Goal: Task Accomplishment & Management: Manage account settings

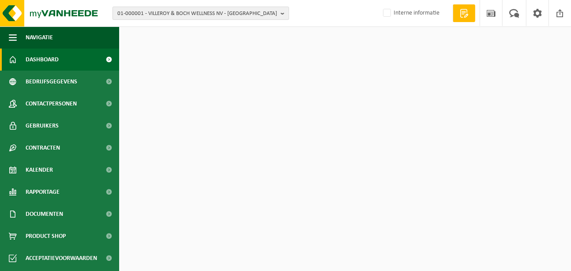
click at [212, 15] on span "01-000001 - VILLEROY & BOCH WELLNESS NV - ROESELARE" at bounding box center [197, 13] width 160 height 13
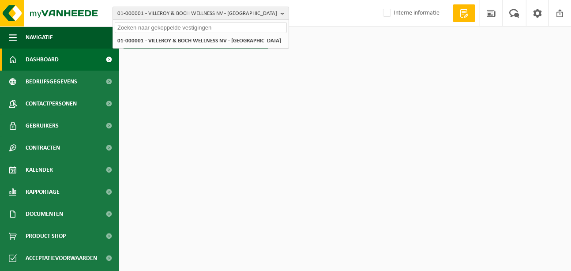
paste input "10-852167"
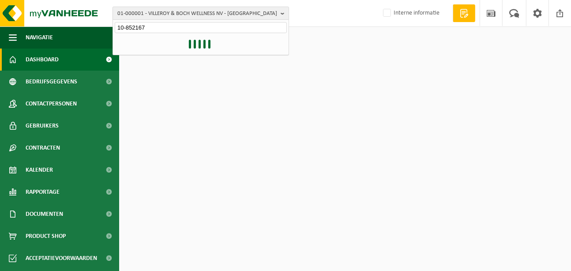
type input "10-852167"
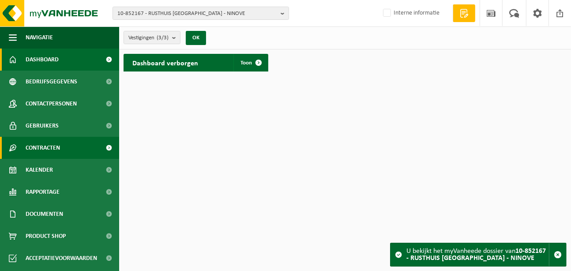
click at [38, 149] on span "Contracten" at bounding box center [43, 148] width 34 height 22
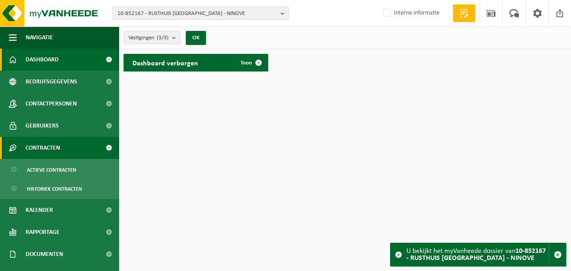
click at [31, 147] on span "Contracten" at bounding box center [43, 148] width 34 height 22
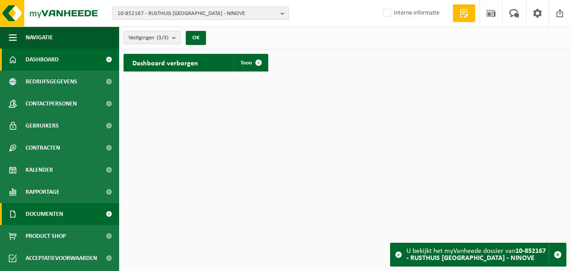
click at [53, 218] on span "Documenten" at bounding box center [45, 214] width 38 height 22
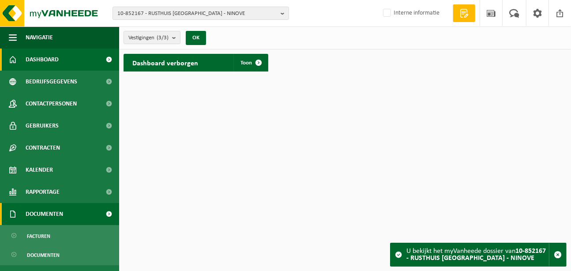
scroll to position [82, 0]
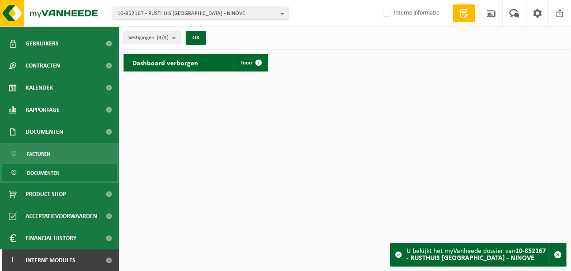
click at [35, 172] on span "Documenten" at bounding box center [43, 173] width 33 height 17
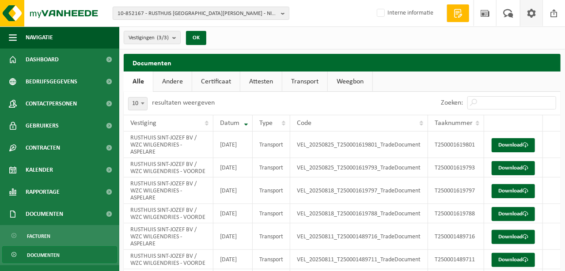
click at [536, 12] on span at bounding box center [531, 13] width 13 height 26
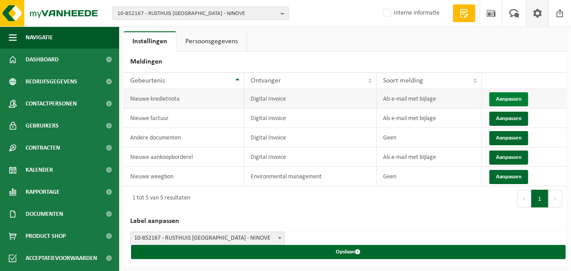
click at [508, 98] on button "Aanpassen" at bounding box center [509, 99] width 39 height 14
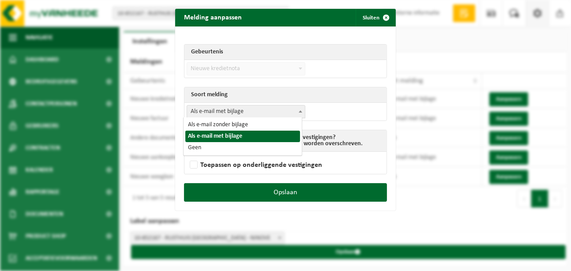
click at [234, 110] on span "Als e-mail met bijlage" at bounding box center [246, 112] width 118 height 12
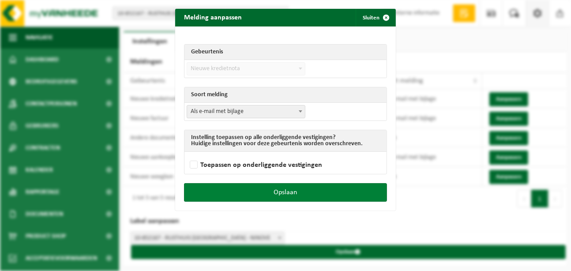
click at [283, 189] on button "Opslaan" at bounding box center [285, 192] width 203 height 19
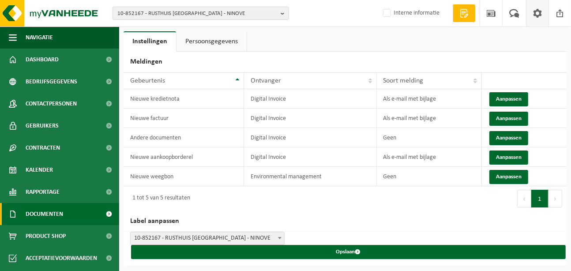
click at [44, 209] on span "Documenten" at bounding box center [45, 214] width 38 height 22
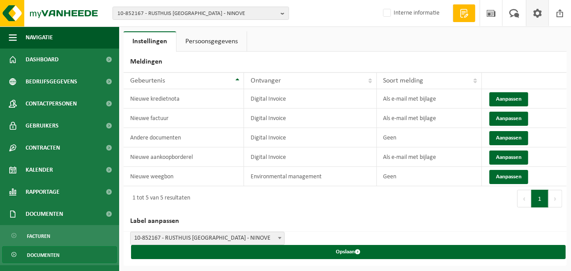
click at [52, 257] on span "Documenten" at bounding box center [43, 255] width 33 height 17
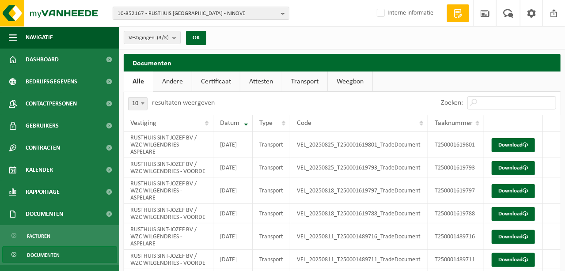
click at [163, 84] on link "Andere" at bounding box center [172, 82] width 38 height 20
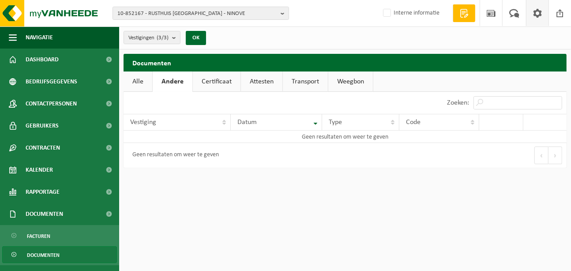
click at [544, 12] on span at bounding box center [537, 13] width 13 height 26
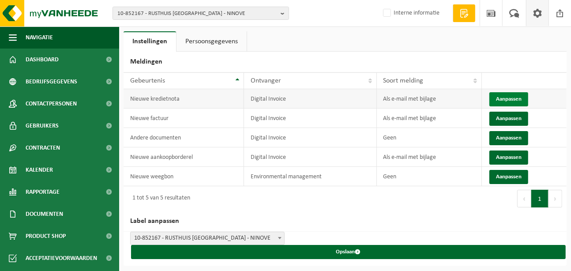
click at [515, 94] on button "Aanpassen" at bounding box center [509, 99] width 39 height 14
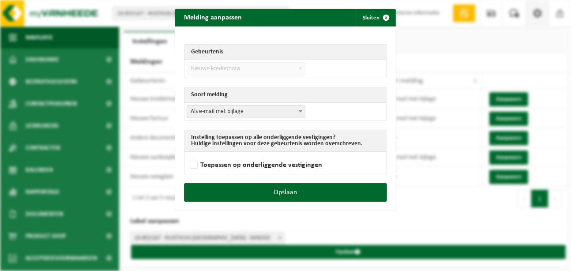
click at [278, 113] on span "Als e-mail met bijlage" at bounding box center [246, 112] width 118 height 12
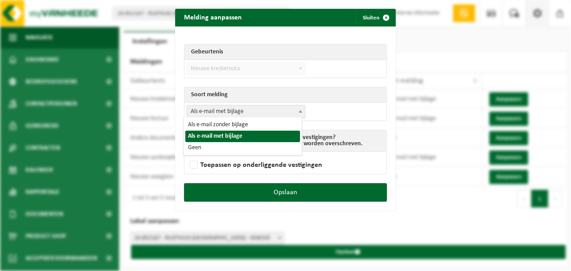
click at [278, 113] on span "Als e-mail met bijlage" at bounding box center [246, 112] width 118 height 12
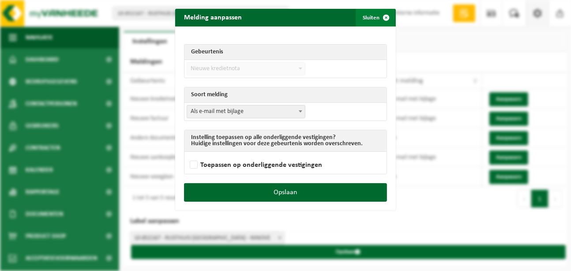
click at [384, 15] on span "submit" at bounding box center [387, 18] width 18 height 18
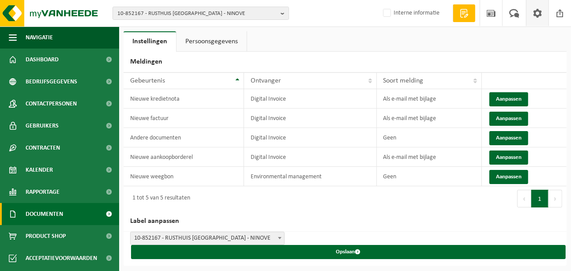
click at [64, 210] on link "Documenten" at bounding box center [59, 214] width 119 height 22
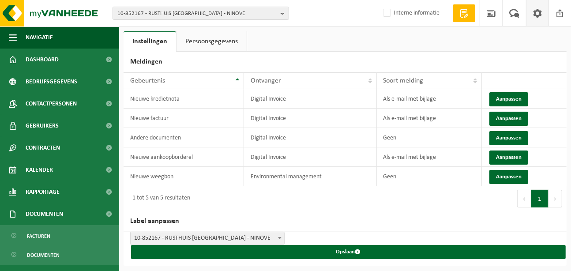
scroll to position [82, 0]
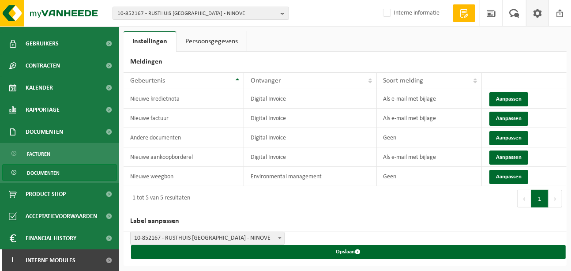
click at [54, 174] on span "Documenten" at bounding box center [43, 173] width 33 height 17
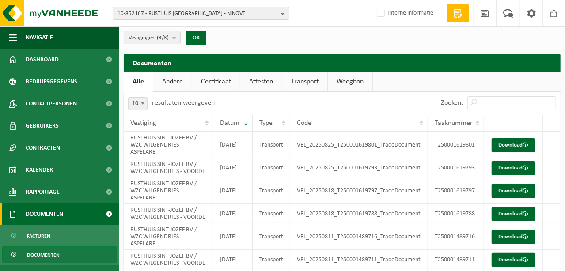
click at [43, 213] on span "Documenten" at bounding box center [45, 214] width 38 height 22
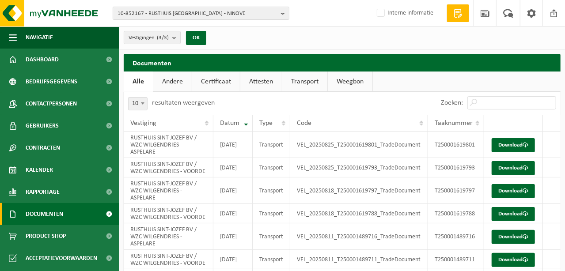
click at [53, 215] on span "Documenten" at bounding box center [45, 214] width 38 height 22
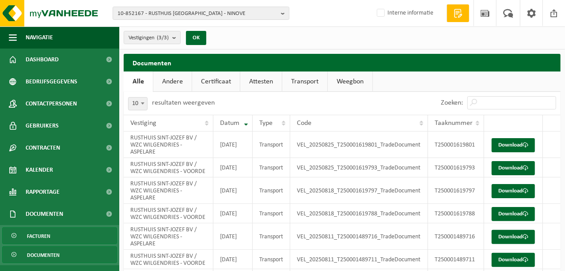
click at [50, 233] on link "Facturen" at bounding box center [59, 235] width 115 height 17
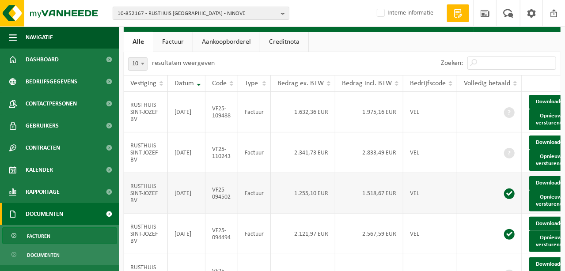
scroll to position [88, 0]
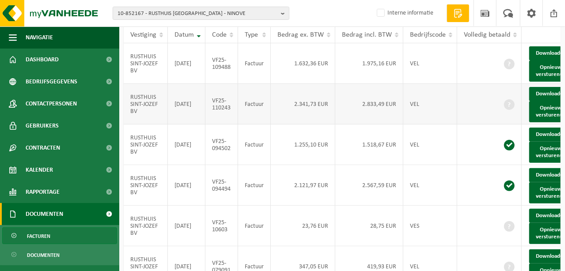
click at [507, 110] on span at bounding box center [509, 104] width 11 height 11
